Goal: Task Accomplishment & Management: Manage account settings

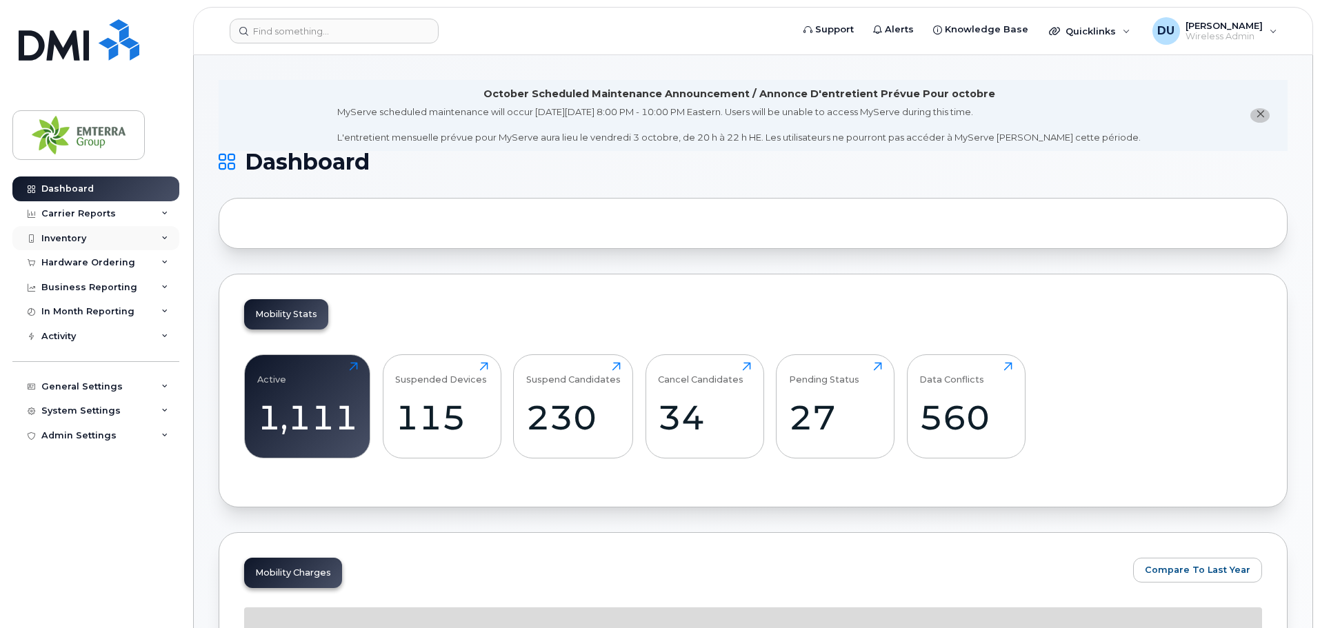
click at [114, 237] on div "Inventory" at bounding box center [95, 238] width 167 height 25
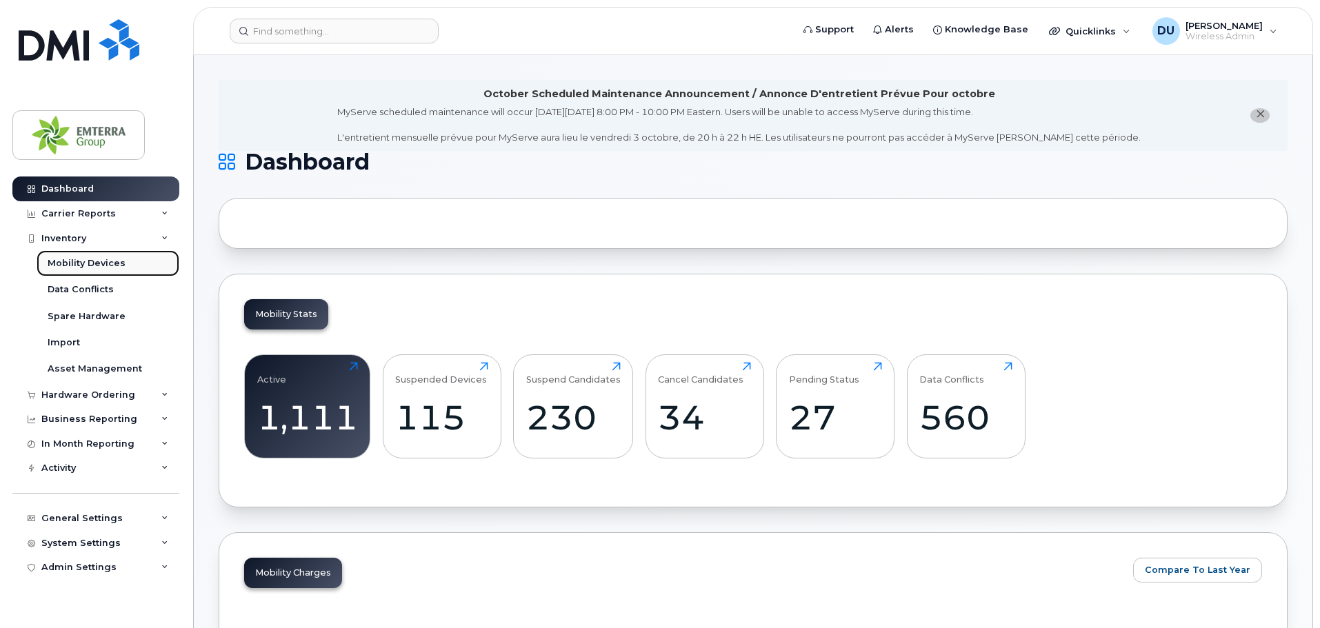
click at [113, 260] on div "Mobility Devices" at bounding box center [87, 263] width 78 height 12
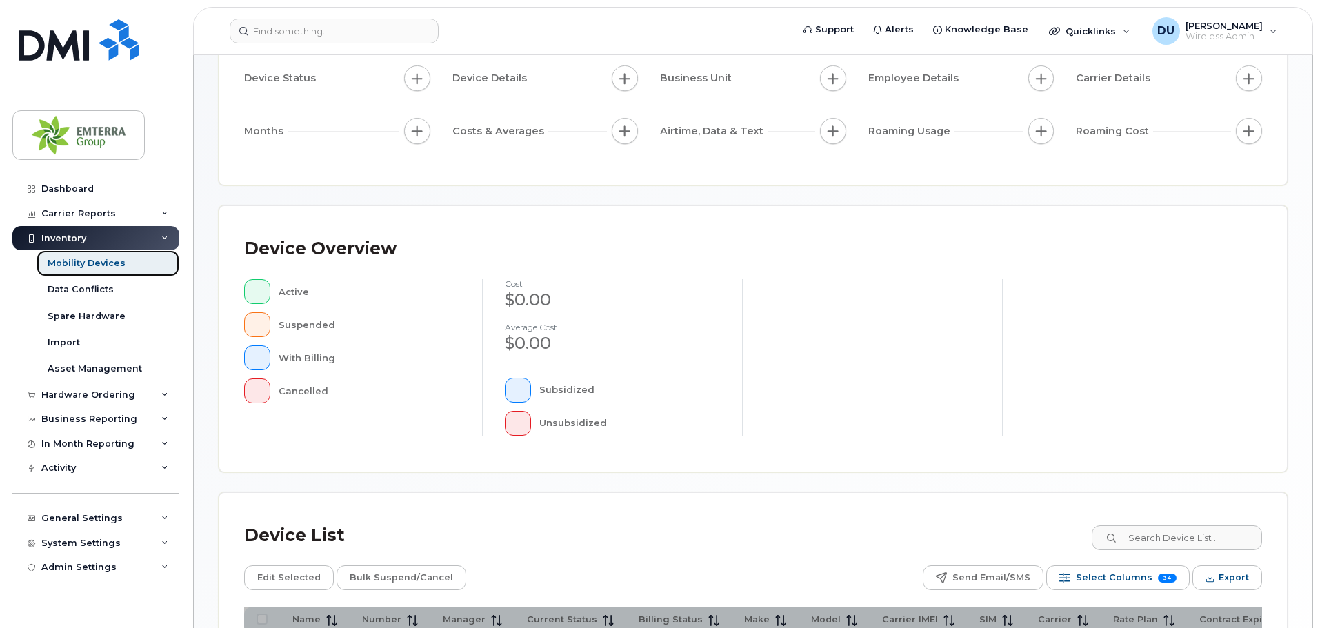
scroll to position [207, 0]
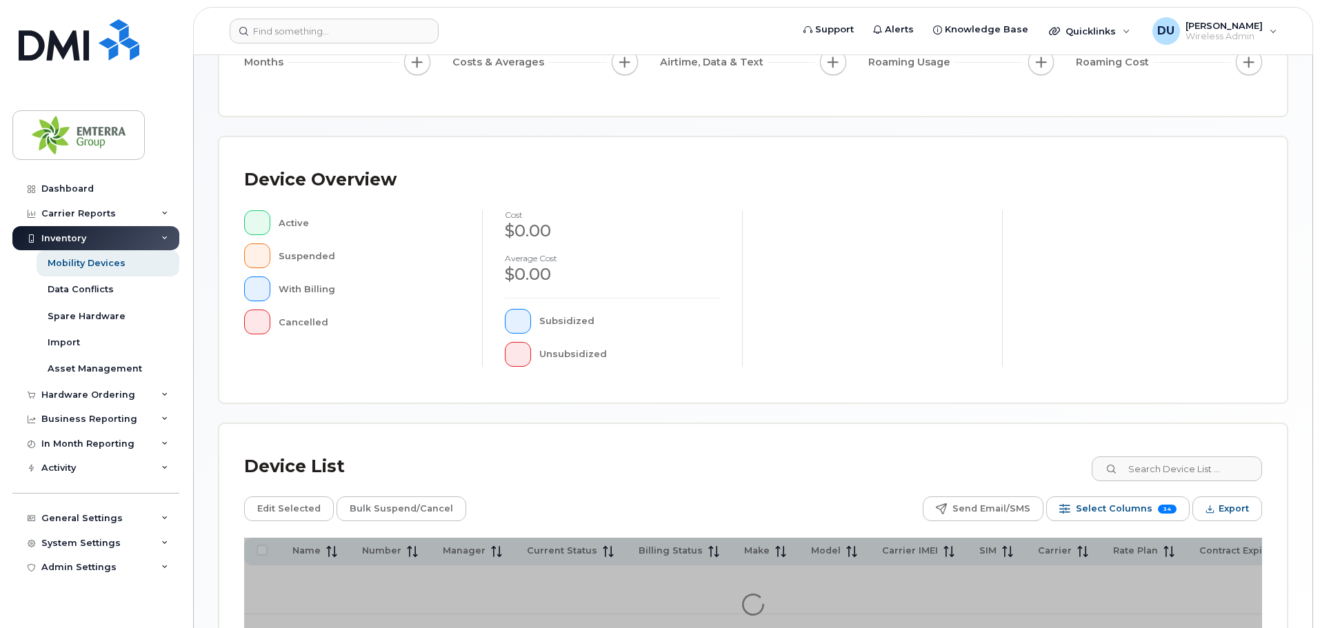
click at [1189, 403] on div "Device Overview Active Suspended With Billing Cancelled cost $0.00 Average cost…" at bounding box center [752, 269] width 1067 height 265
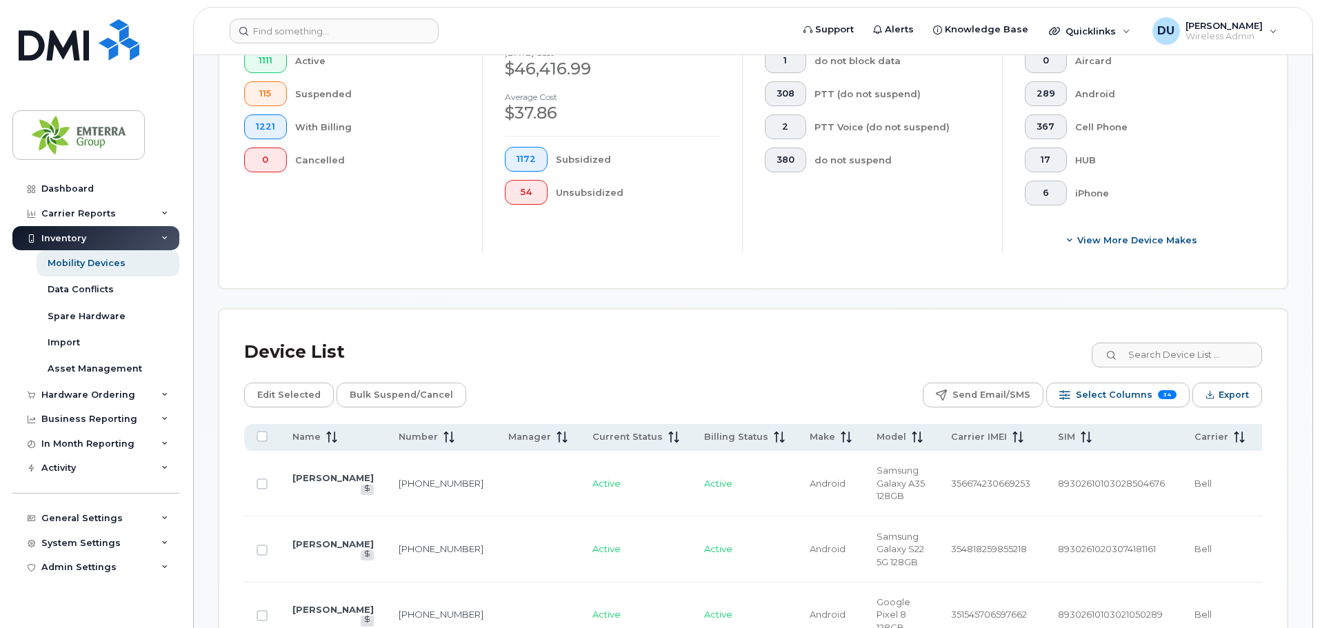
scroll to position [414, 0]
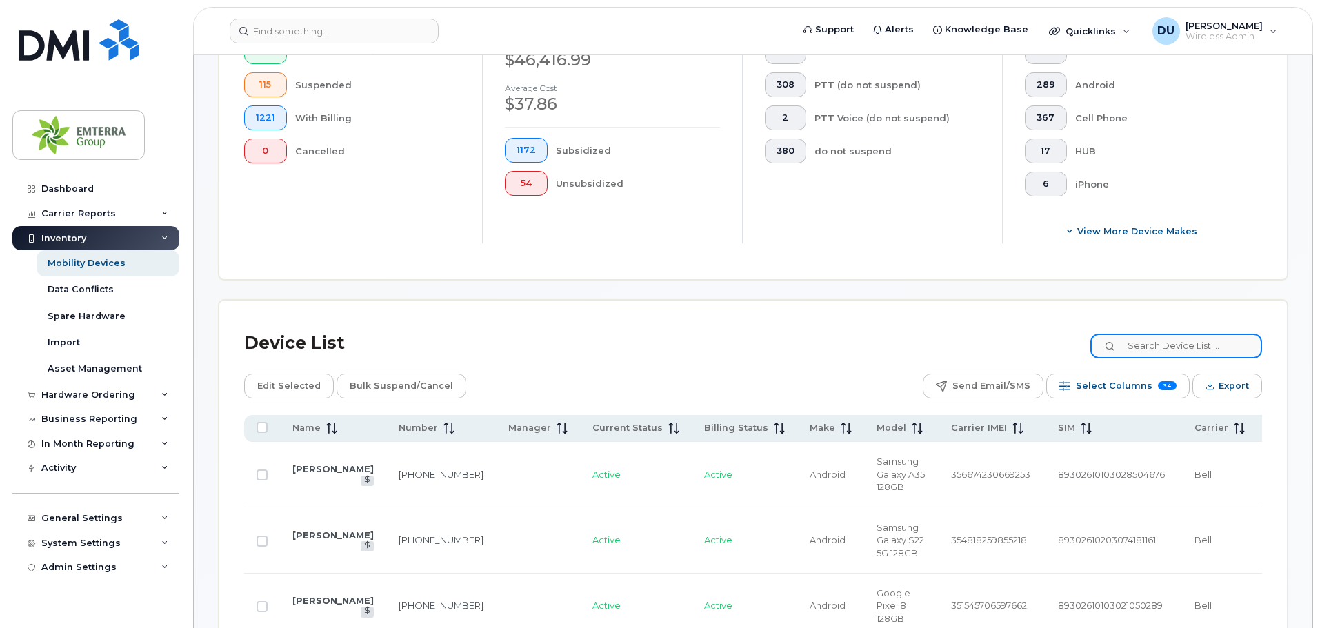
click at [1169, 341] on input at bounding box center [1176, 346] width 172 height 25
paste input "2897953284"
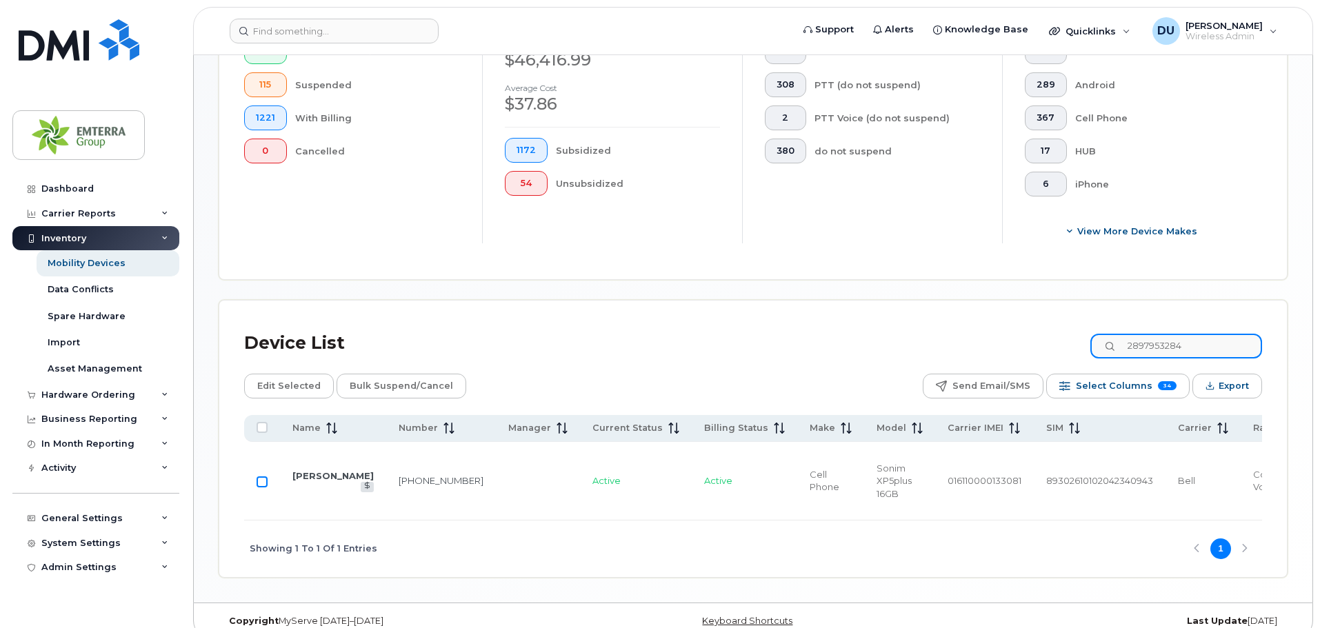
type input "2897953284"
click at [264, 476] on input "Row Unselected" at bounding box center [261, 481] width 11 height 11
checkbox input "true"
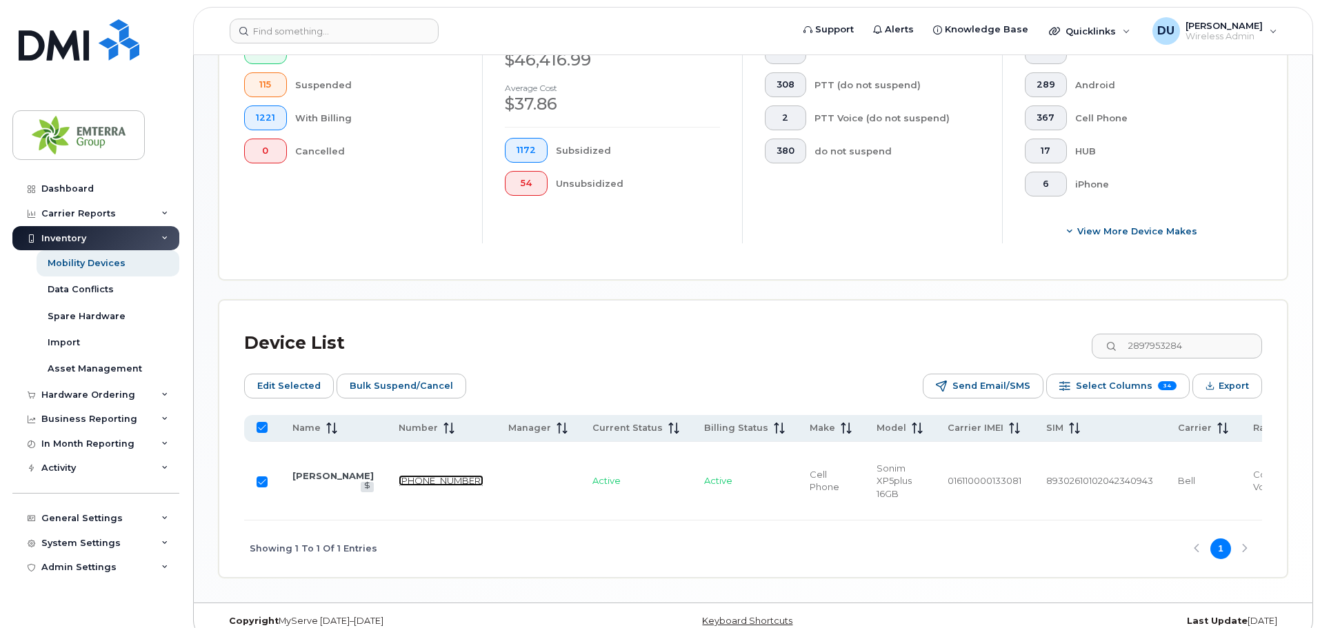
click at [399, 475] on link "289-795-3284" at bounding box center [441, 480] width 85 height 11
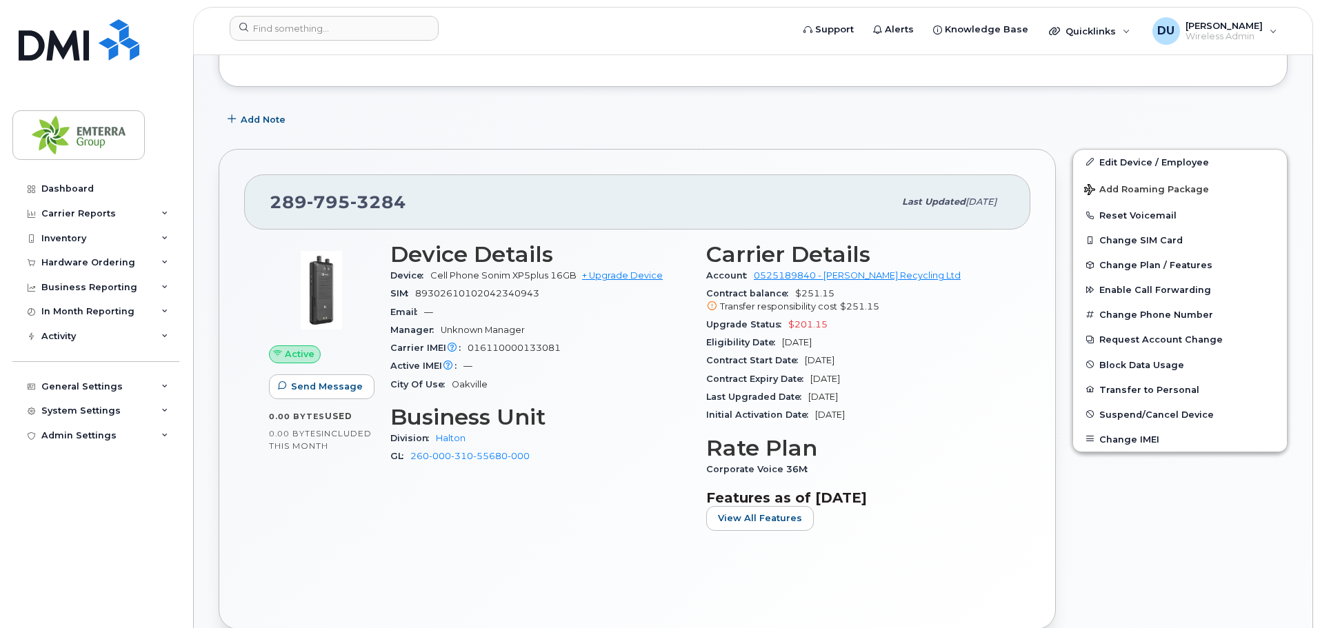
scroll to position [276, 0]
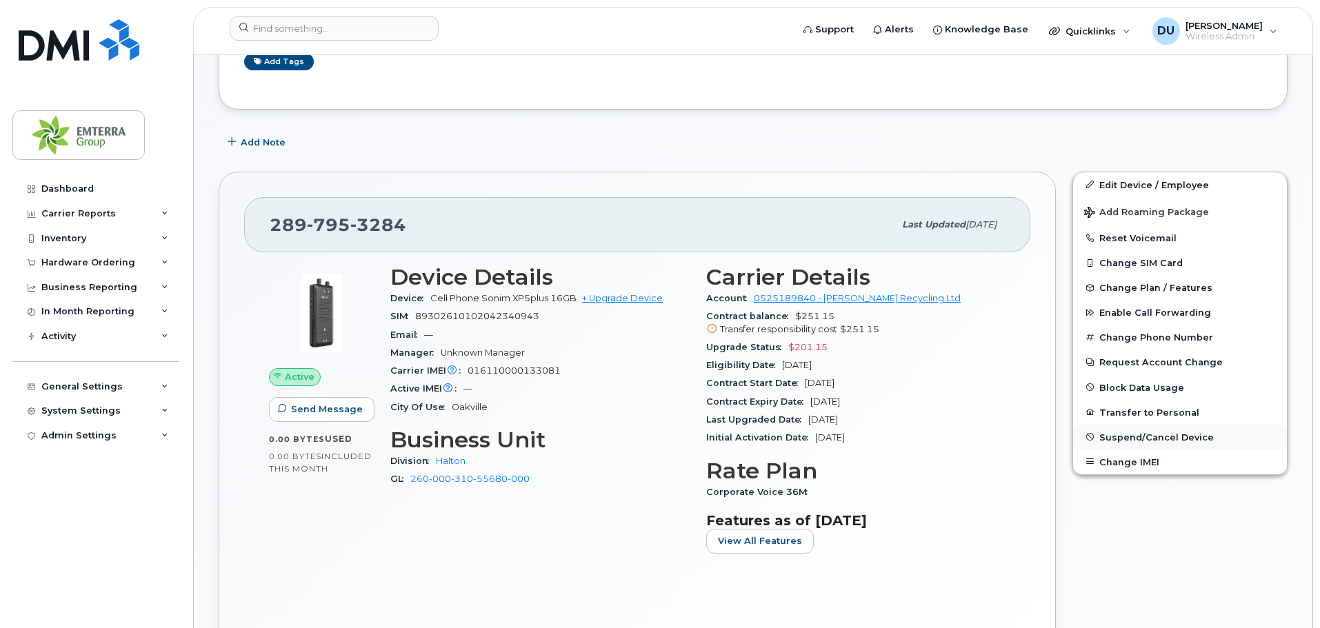
click at [1166, 439] on span "Suspend/Cancel Device" at bounding box center [1156, 437] width 114 height 10
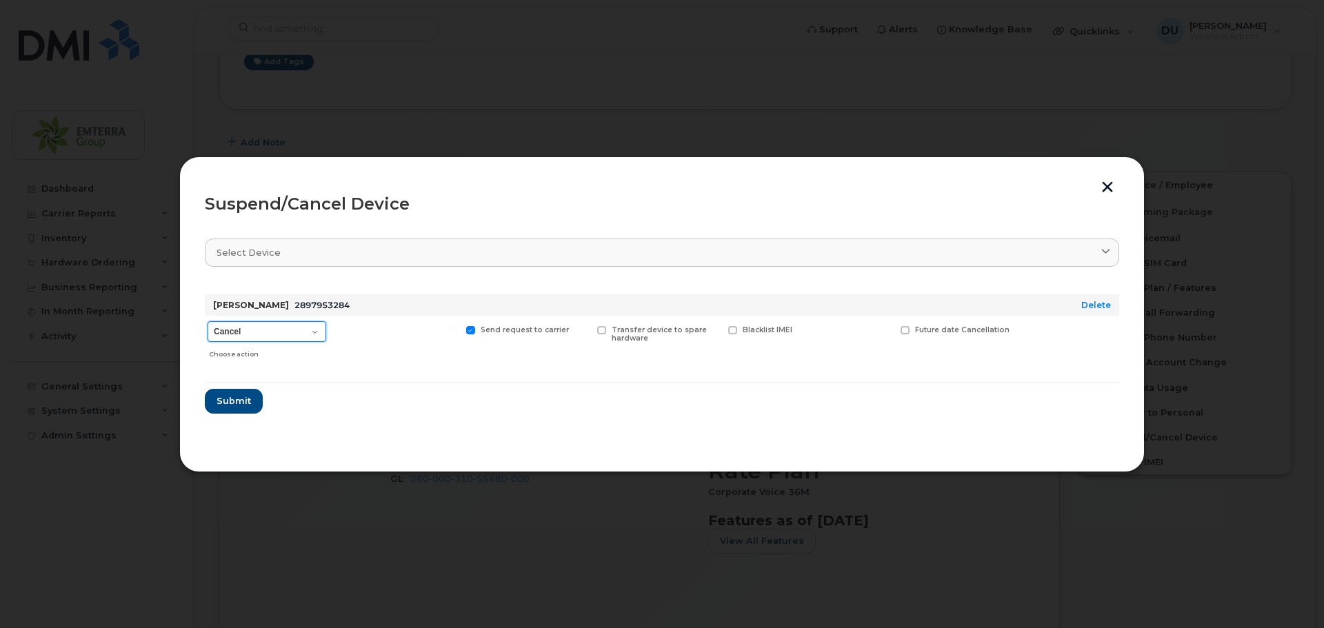
click at [292, 324] on select "Cancel Suspend - Extend Suspension Suspend - Reduced Rate Suspend - Full Rate S…" at bounding box center [267, 331] width 119 height 21
select select "[object Object]"
click at [208, 321] on select "Cancel Suspend - Extend Suspension Suspend - Reduced Rate Suspend - Full Rate S…" at bounding box center [267, 331] width 119 height 21
click at [233, 396] on span "Submit" at bounding box center [233, 400] width 34 height 13
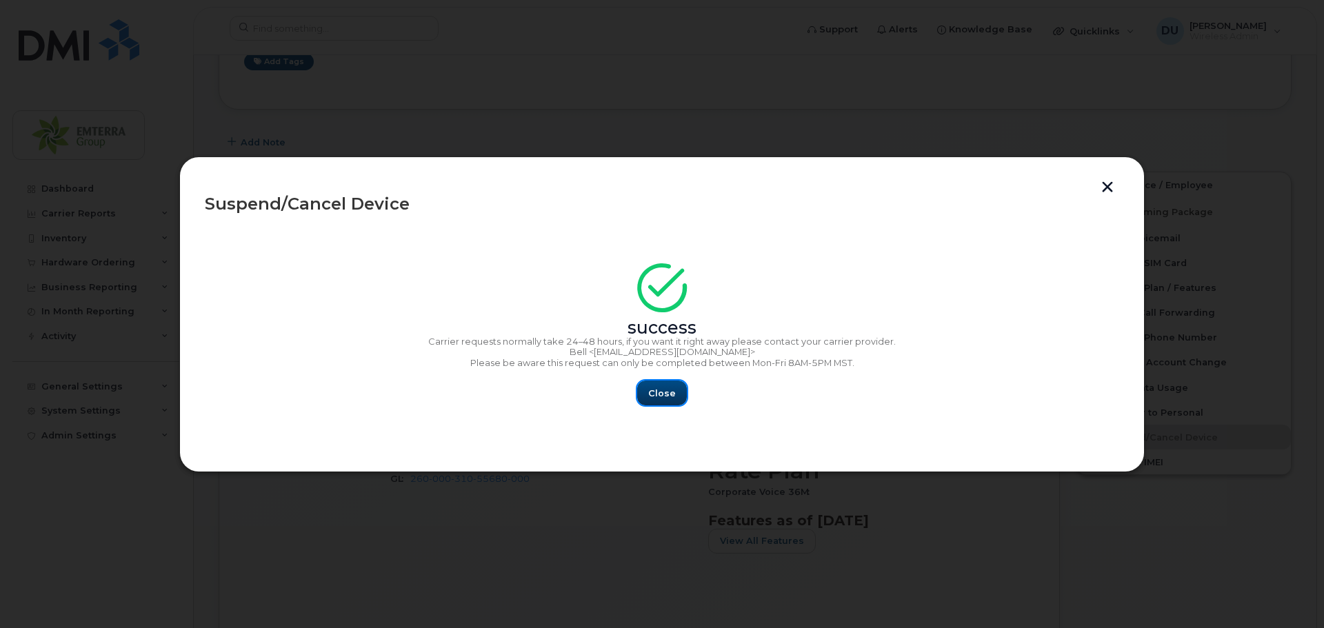
click at [656, 395] on span "Close" at bounding box center [662, 393] width 28 height 13
